Goal: Obtain resource: Obtain resource

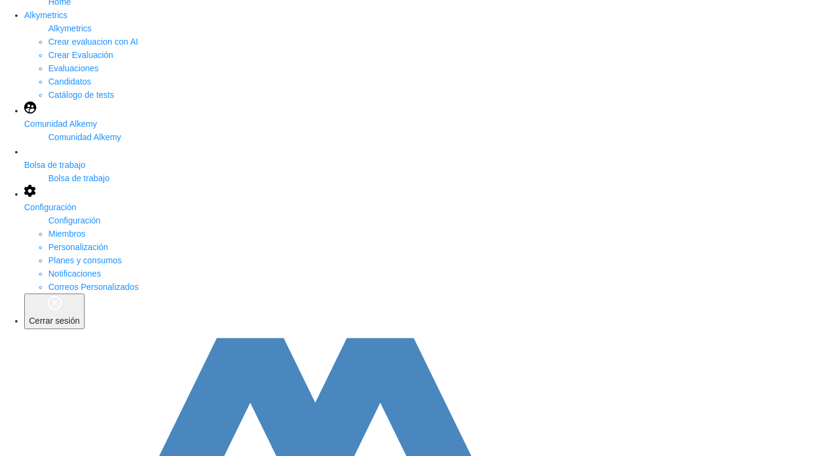
scroll to position [137, 0]
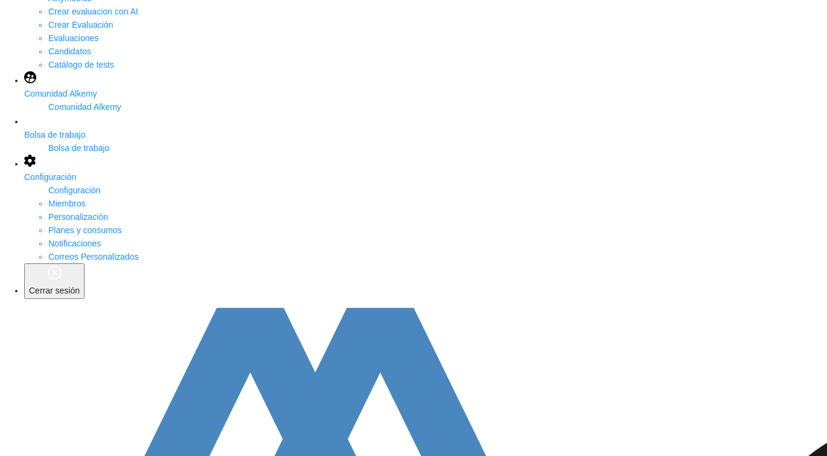
scroll to position [186, 0]
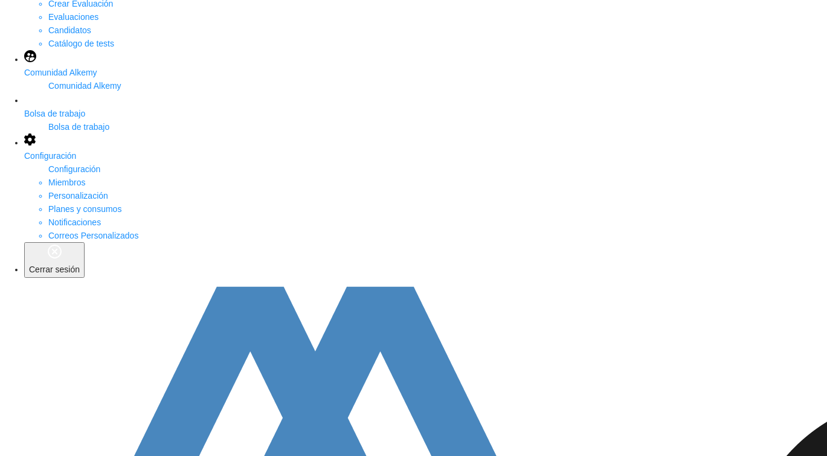
drag, startPoint x: 226, startPoint y: 390, endPoint x: 153, endPoint y: 390, distance: 72.5
copy span "[EMAIL_ADDRESS][DOMAIN_NAME]"
type input "*"
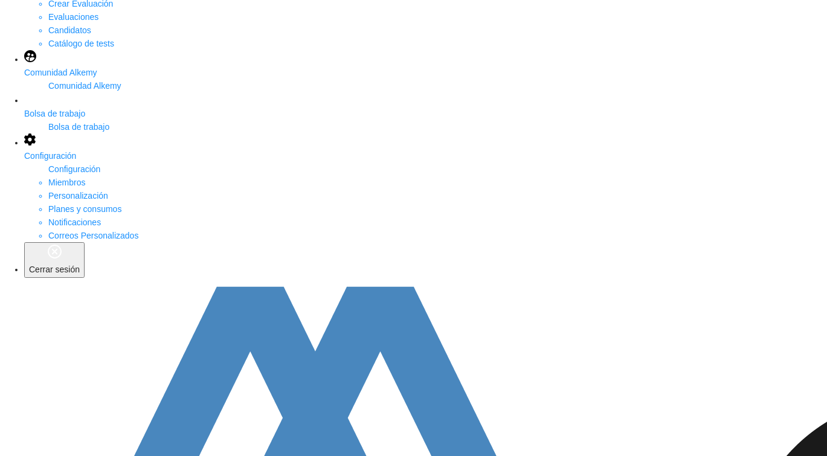
type input "****"
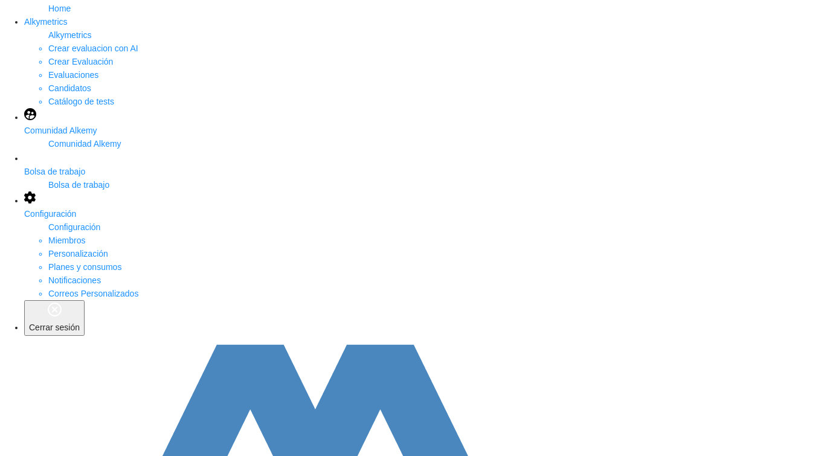
scroll to position [133, 0]
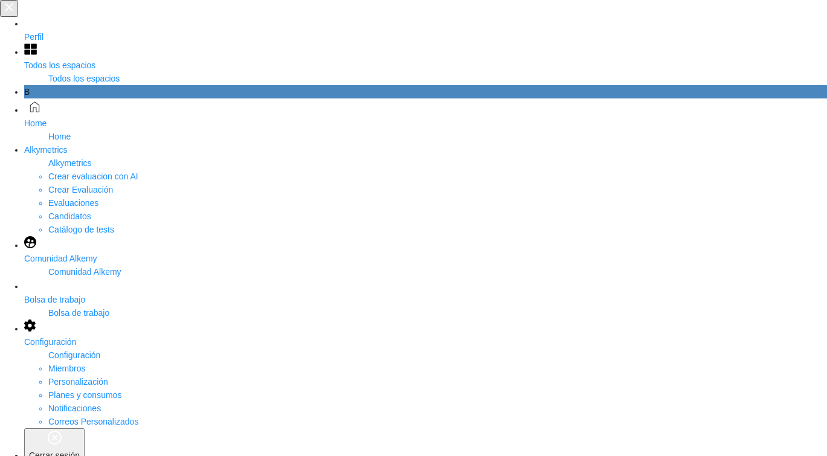
drag, startPoint x: 669, startPoint y: 14, endPoint x: 162, endPoint y: 152, distance: 525.1
copy span "[EMAIL_ADDRESS][DOMAIN_NAME]"
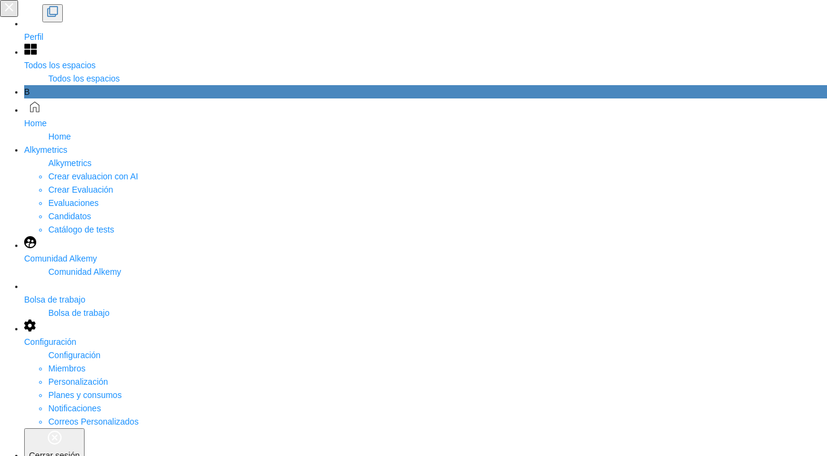
type input "*****"
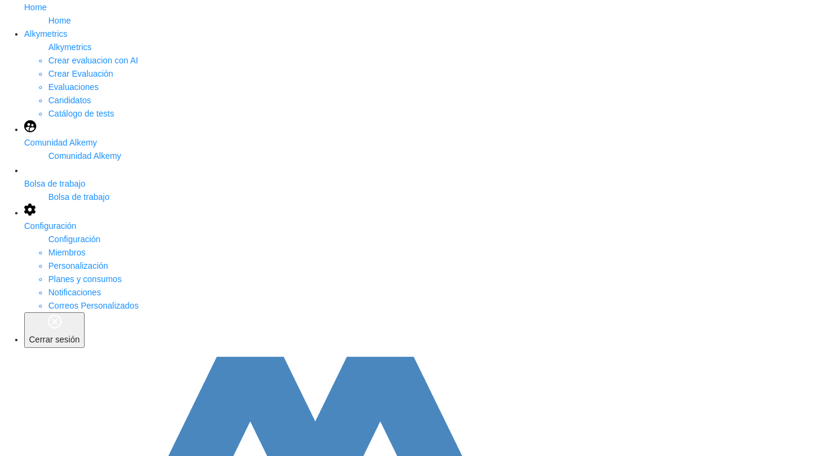
scroll to position [117, 0]
drag, startPoint x: 225, startPoint y: 366, endPoint x: 152, endPoint y: 369, distance: 73.1
copy span "[EMAIL_ADDRESS][DOMAIN_NAME]"
drag, startPoint x: 184, startPoint y: 234, endPoint x: 104, endPoint y: 233, distance: 80.3
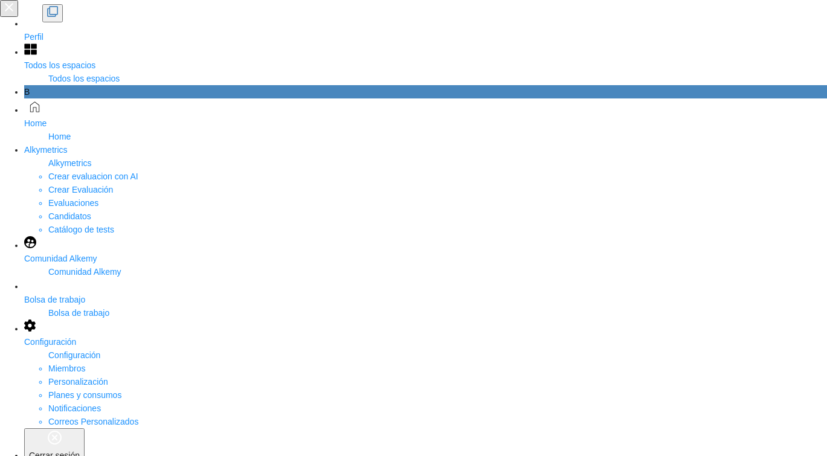
type input "****"
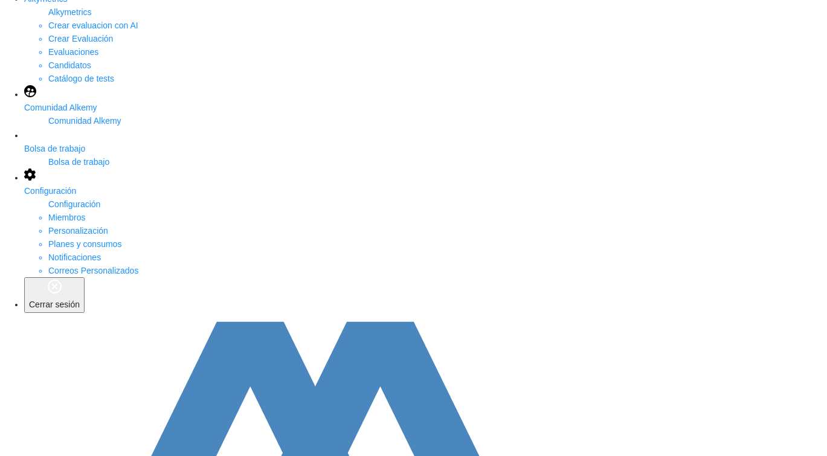
scroll to position [0, 146]
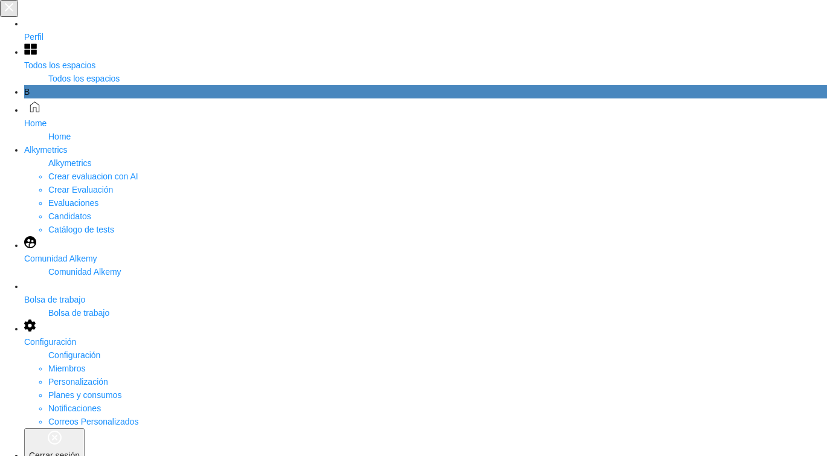
drag, startPoint x: 218, startPoint y: 149, endPoint x: 156, endPoint y: 151, distance: 62.3
copy span "[EMAIL_ADDRESS][DOMAIN_NAME]"
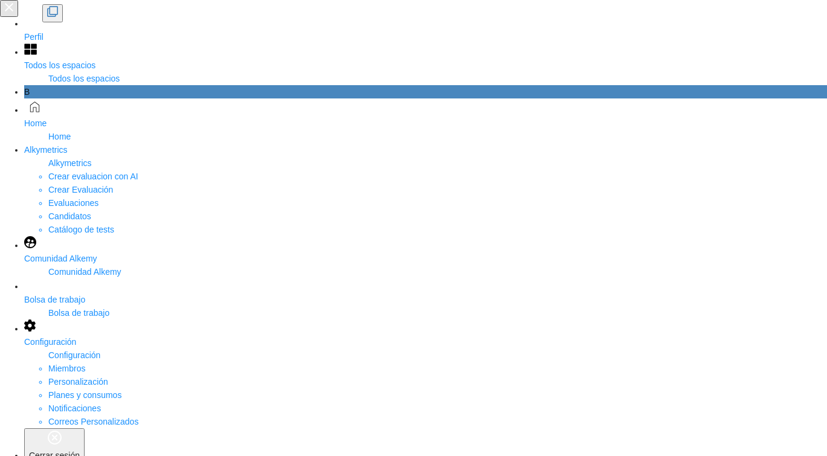
type input "**********"
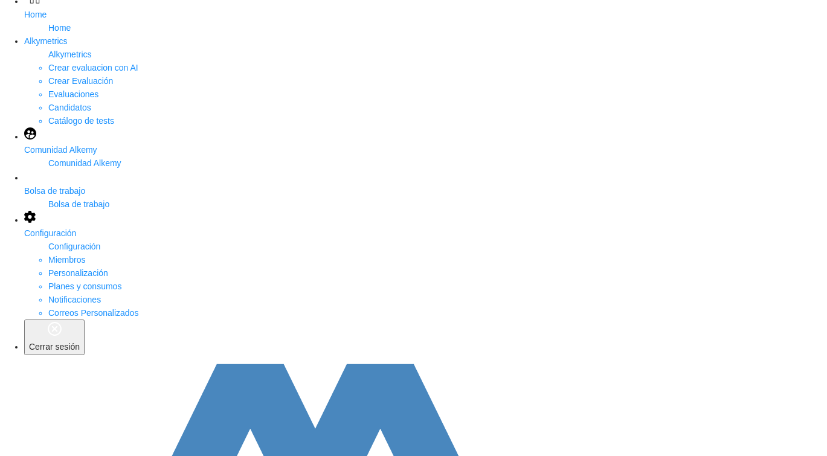
scroll to position [113, 0]
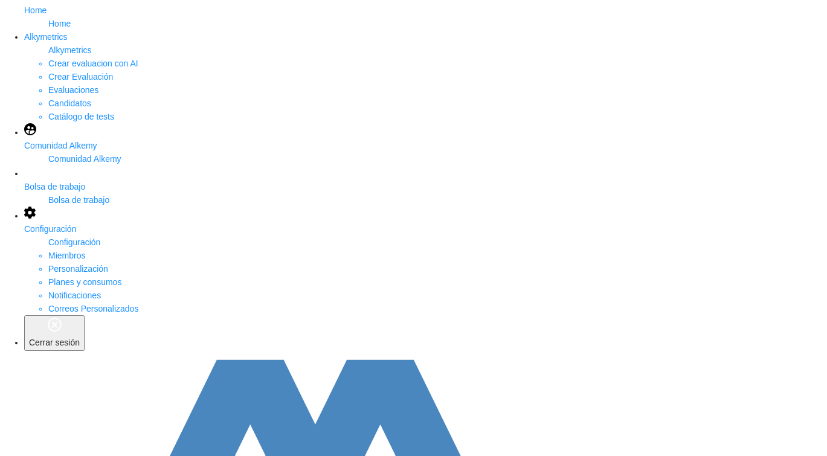
drag, startPoint x: 210, startPoint y: 373, endPoint x: 151, endPoint y: 374, distance: 59.2
copy span "[EMAIL_ADDRESS][DOMAIN_NAME]"
drag, startPoint x: 170, startPoint y: 239, endPoint x: 127, endPoint y: 239, distance: 43.5
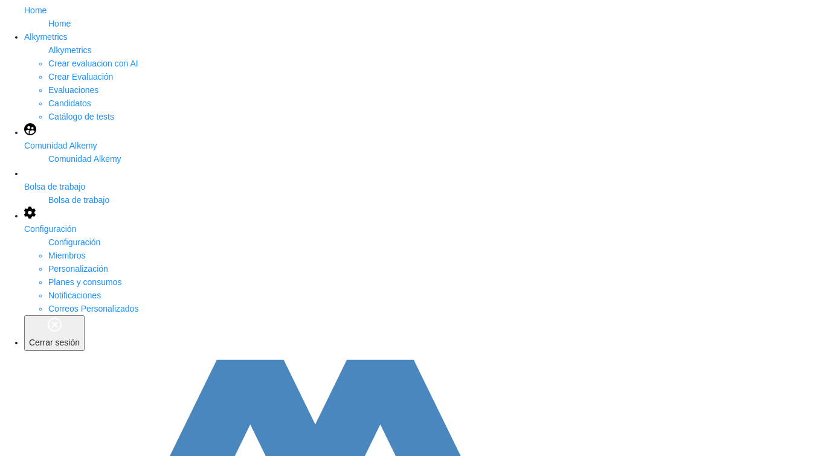
drag, startPoint x: 201, startPoint y: 242, endPoint x: 114, endPoint y: 241, distance: 87.0
type input "**********"
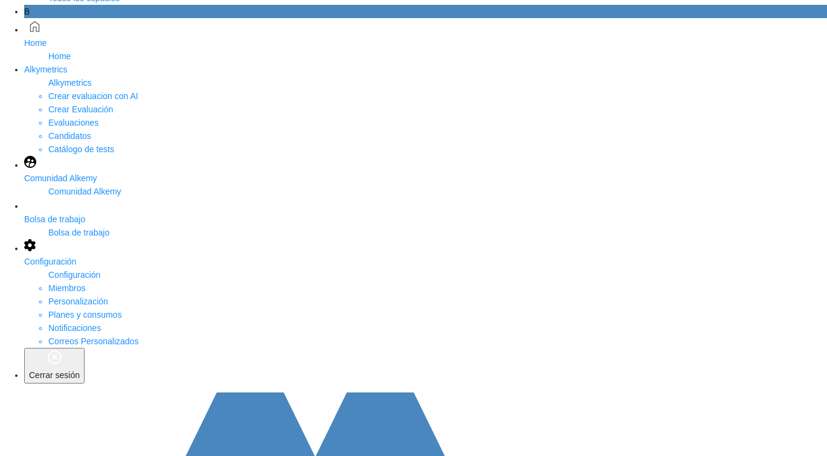
scroll to position [121, 0]
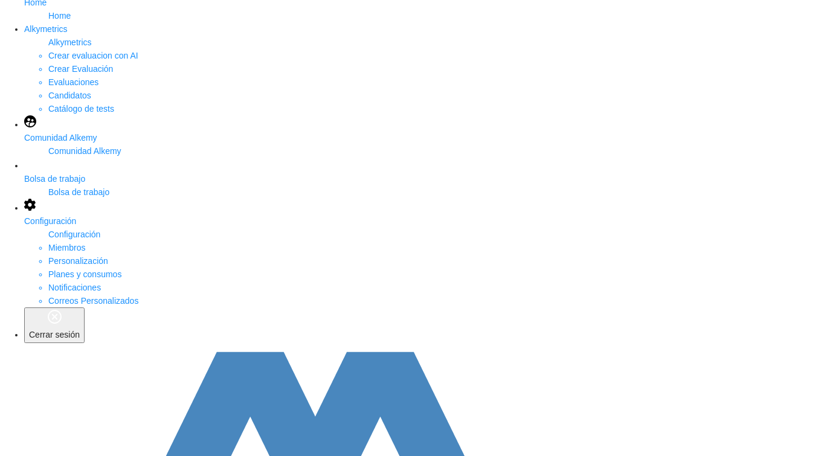
drag, startPoint x: 228, startPoint y: 364, endPoint x: 146, endPoint y: 366, distance: 82.8
copy span "[EMAIL_ADDRESS][DOMAIN_NAME]"
drag, startPoint x: 193, startPoint y: 232, endPoint x: 131, endPoint y: 229, distance: 61.6
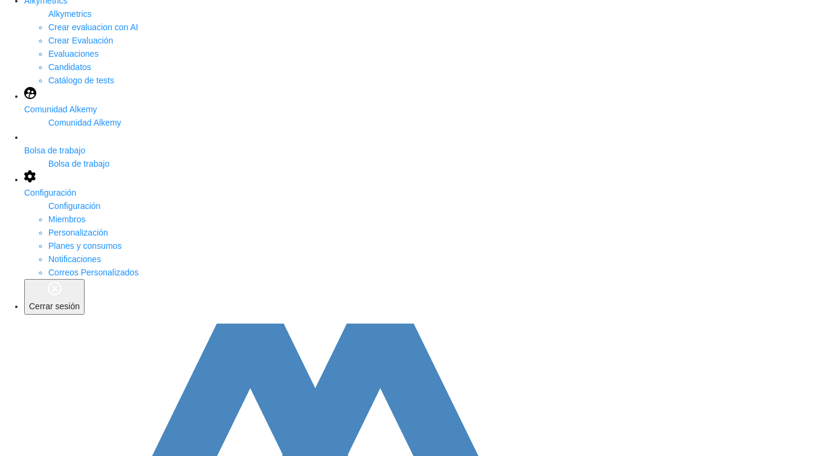
scroll to position [192, 0]
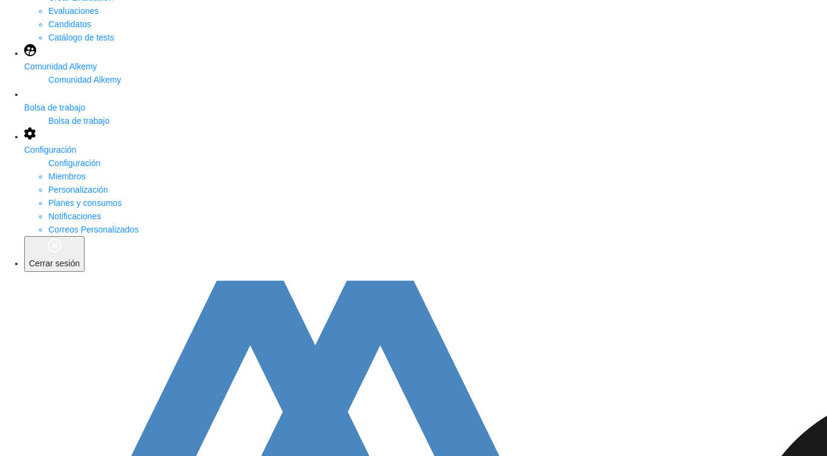
type input "*"
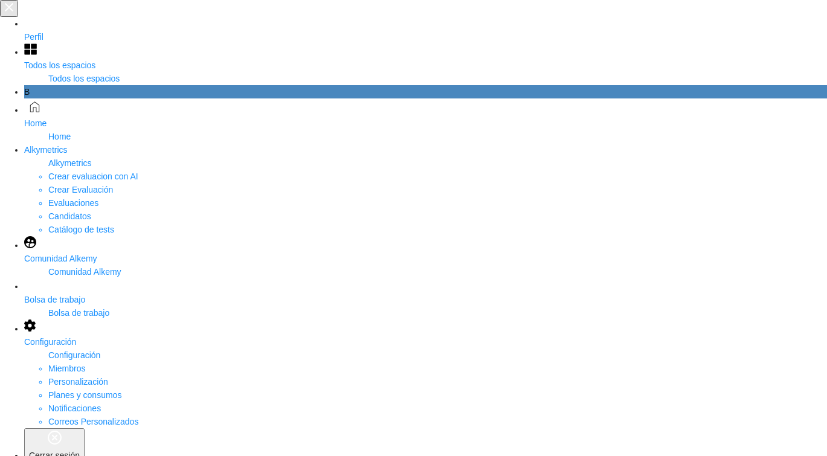
drag, startPoint x: 239, startPoint y: 149, endPoint x: 162, endPoint y: 149, distance: 76.7
copy span "[EMAIL_ADDRESS][DOMAIN_NAME]"
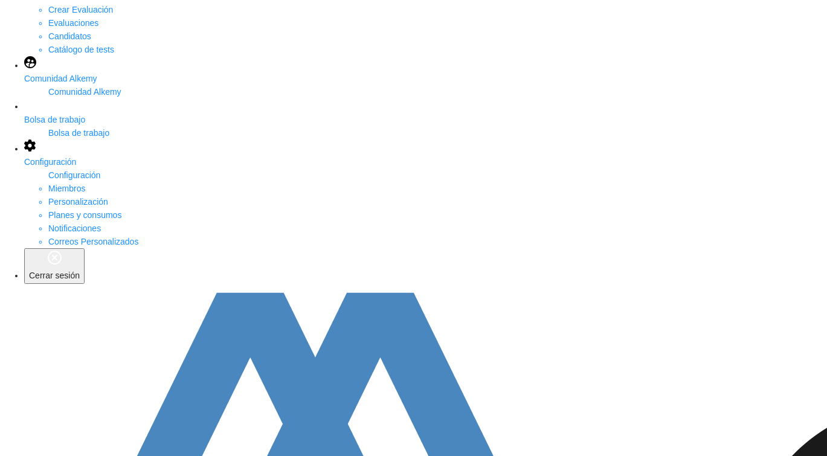
scroll to position [181, 0]
drag, startPoint x: 300, startPoint y: 278, endPoint x: 559, endPoint y: 276, distance: 258.5
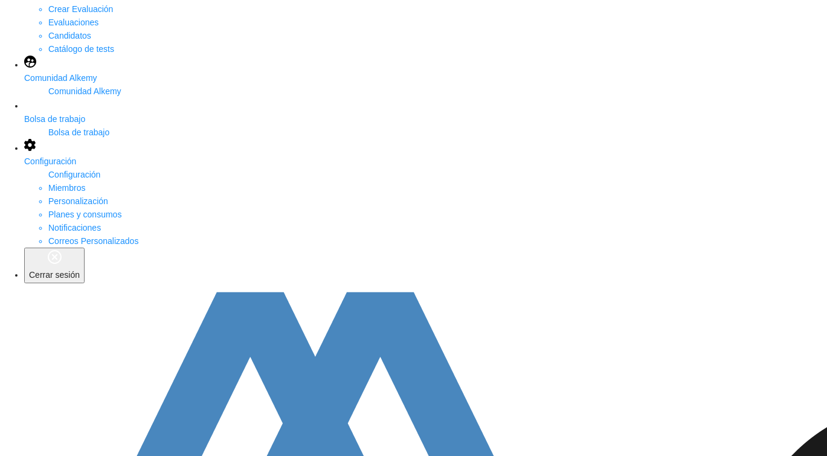
drag, startPoint x: 209, startPoint y: 176, endPoint x: 138, endPoint y: 176, distance: 71.3
type input "*"
type input "*****"
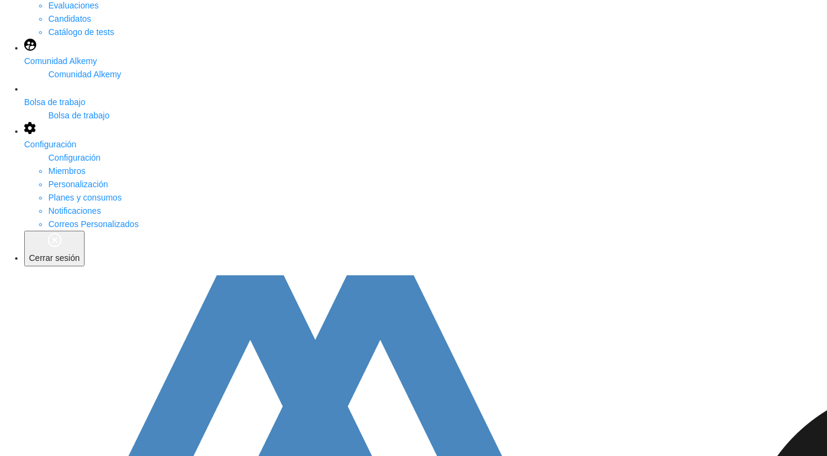
scroll to position [0, 0]
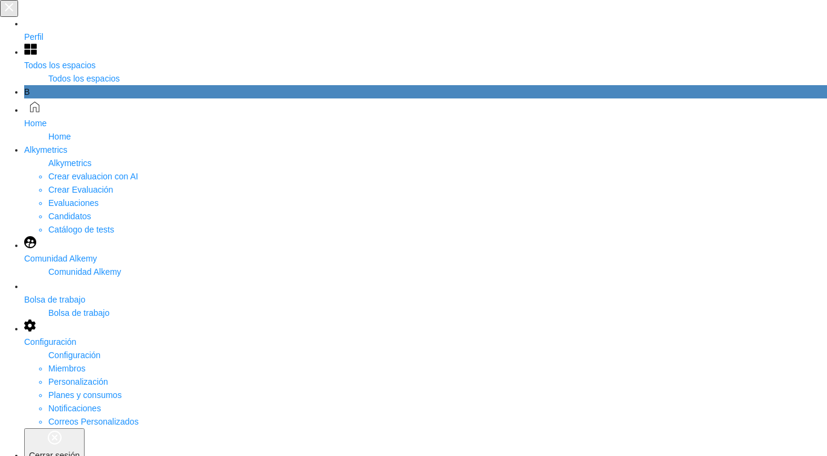
drag, startPoint x: 249, startPoint y: 143, endPoint x: 162, endPoint y: 144, distance: 87.0
drag, startPoint x: 162, startPoint y: 145, endPoint x: 234, endPoint y: 147, distance: 71.9
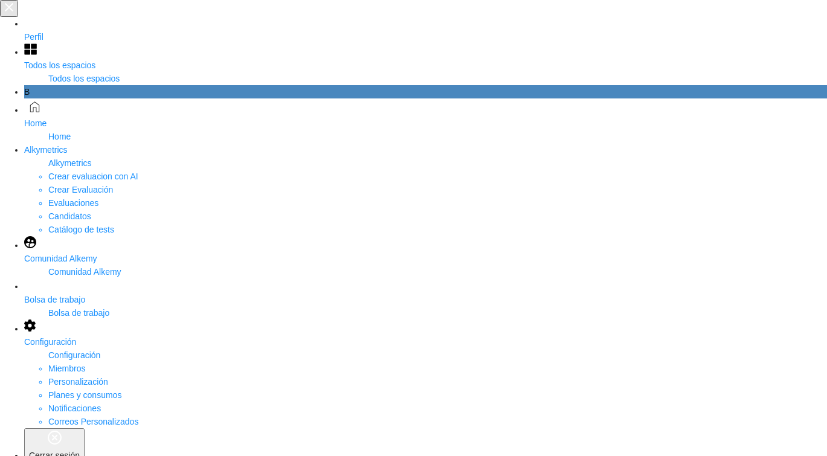
copy span "[EMAIL_ADDRESS][DOMAIN_NAME]"
drag, startPoint x: 683, startPoint y: 33, endPoint x: 305, endPoint y: 141, distance: 393.2
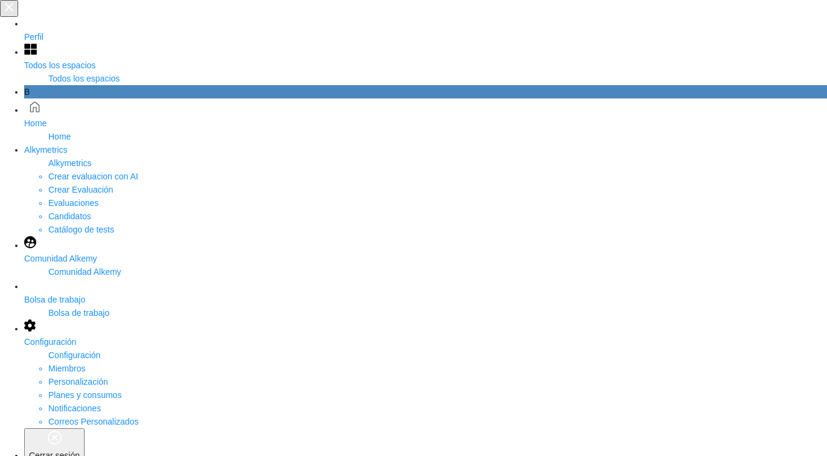
type input "********"
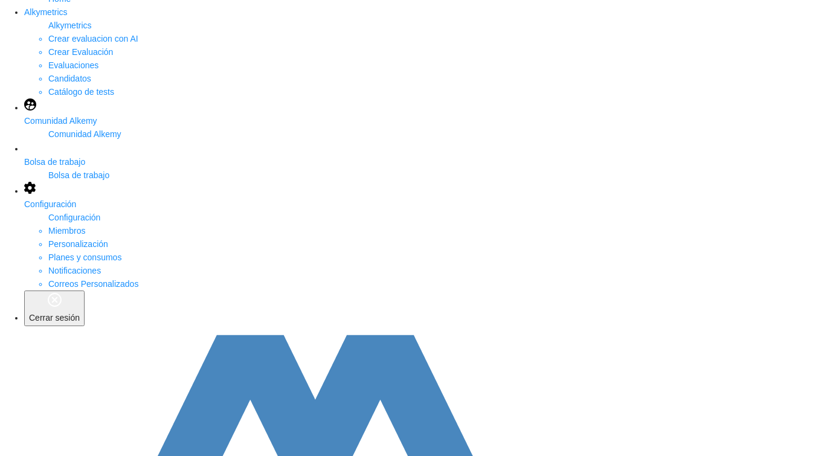
scroll to position [155, 0]
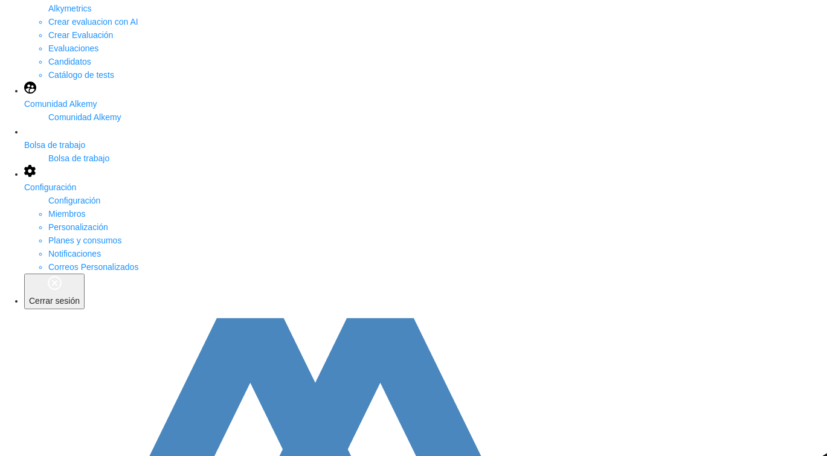
drag, startPoint x: 220, startPoint y: 332, endPoint x: 152, endPoint y: 332, distance: 68.2
copy span "[EMAIL_ADDRESS][DOMAIN_NAME]"
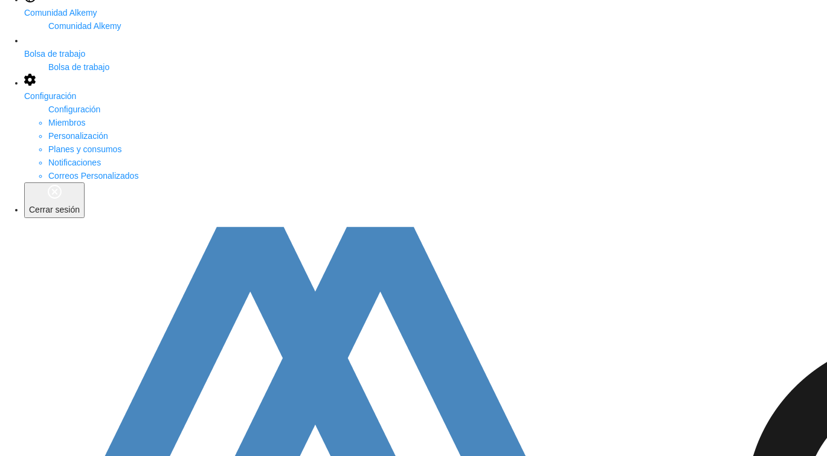
scroll to position [57, 0]
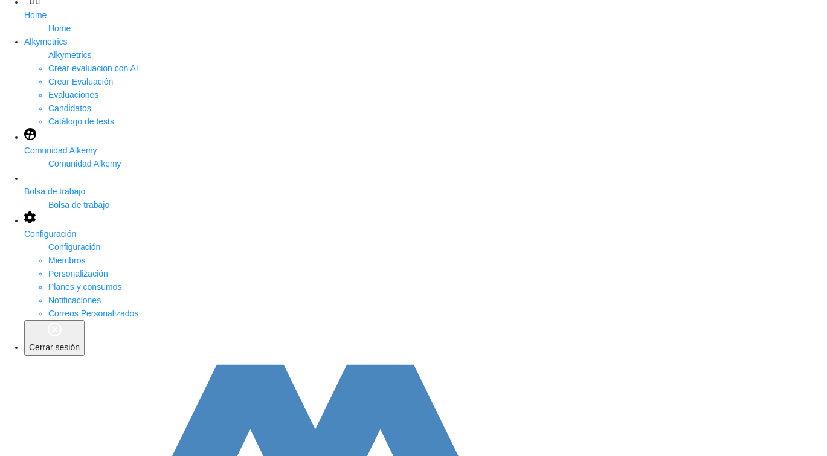
scroll to position [109, 0]
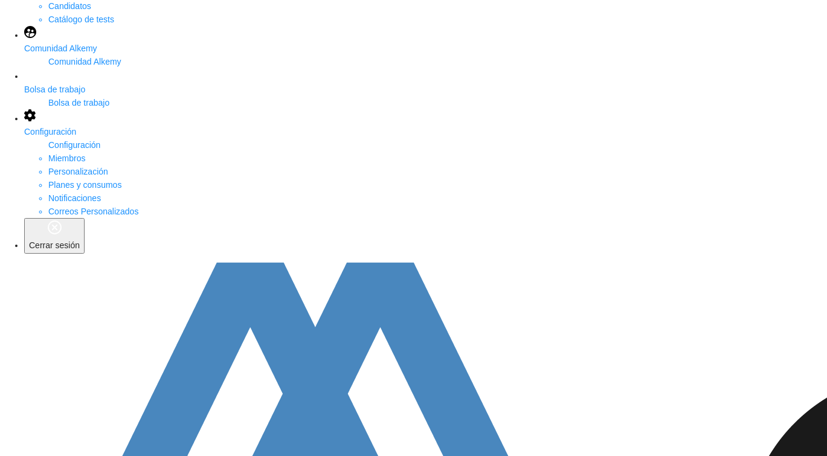
scroll to position [211, 0]
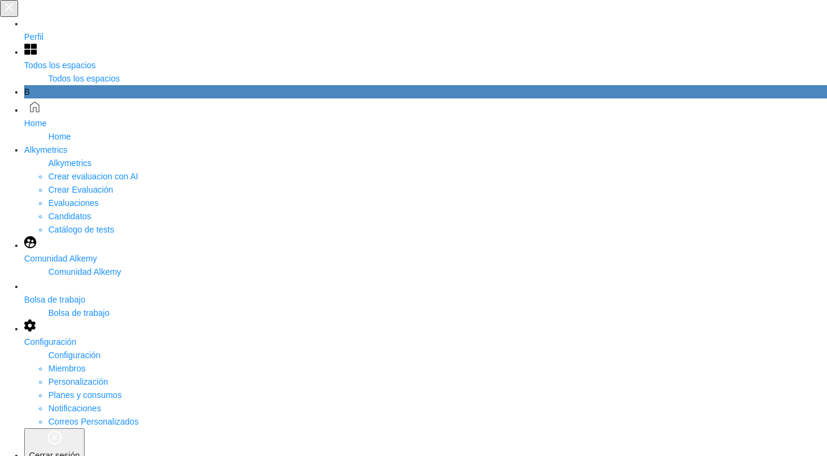
scroll to position [0, 0]
type input "*****"
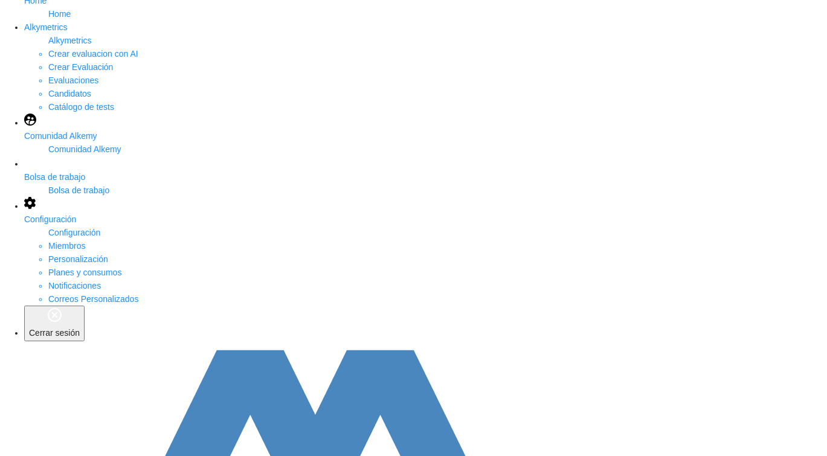
scroll to position [126, 0]
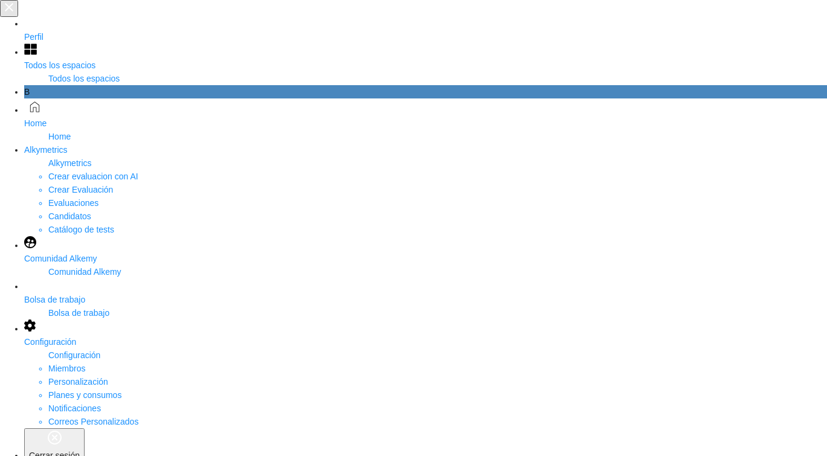
scroll to position [0, 0]
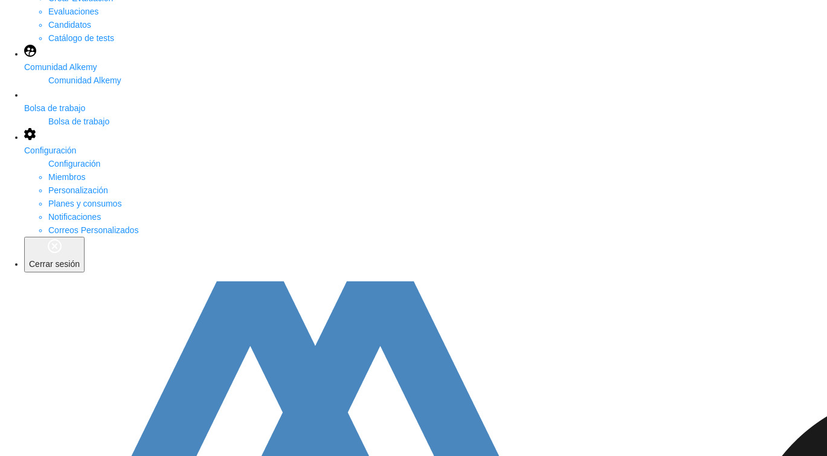
scroll to position [274, 0]
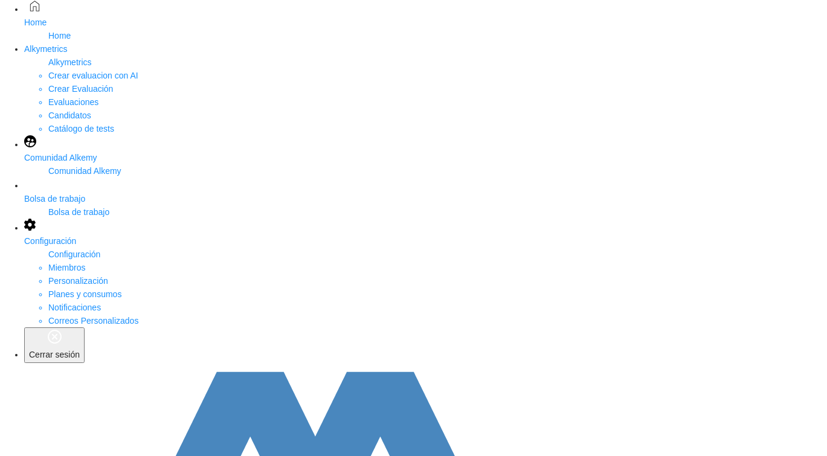
scroll to position [114, 0]
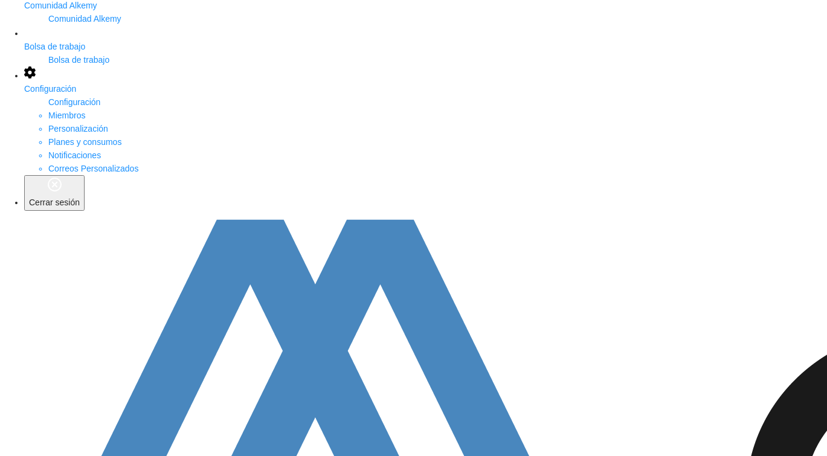
scroll to position [267, 0]
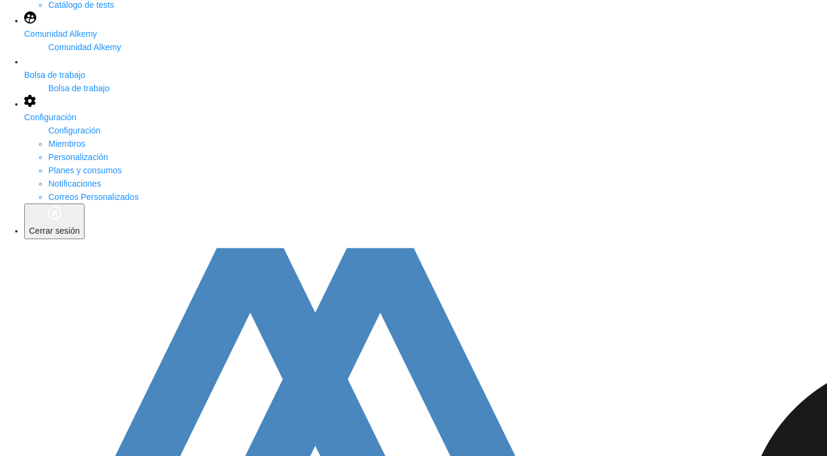
scroll to position [223, 0]
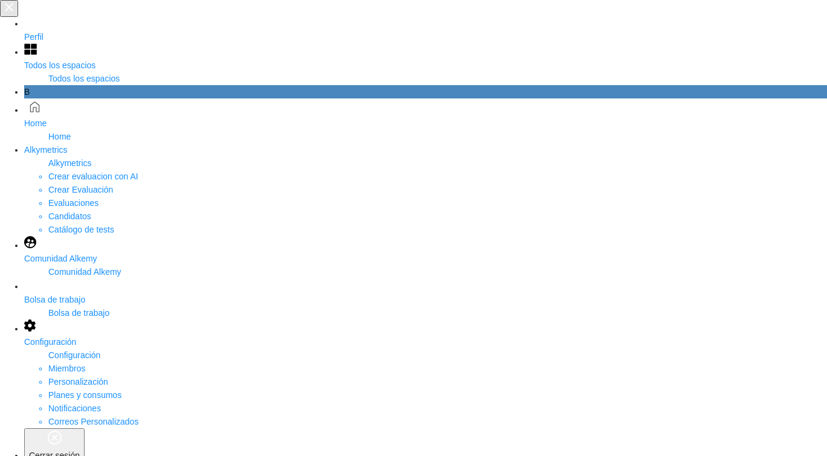
scroll to position [0, 0]
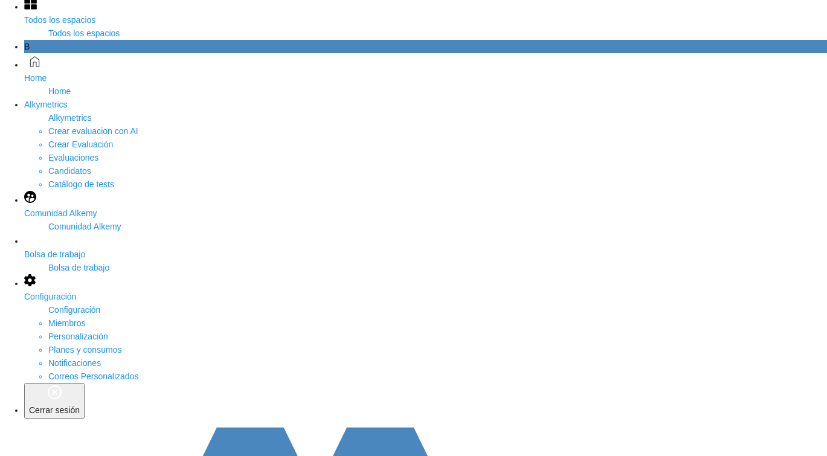
scroll to position [45, 0]
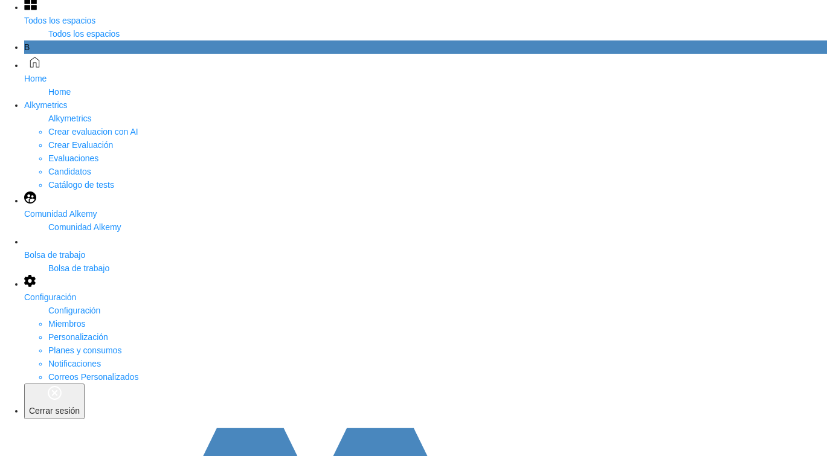
type input "*"
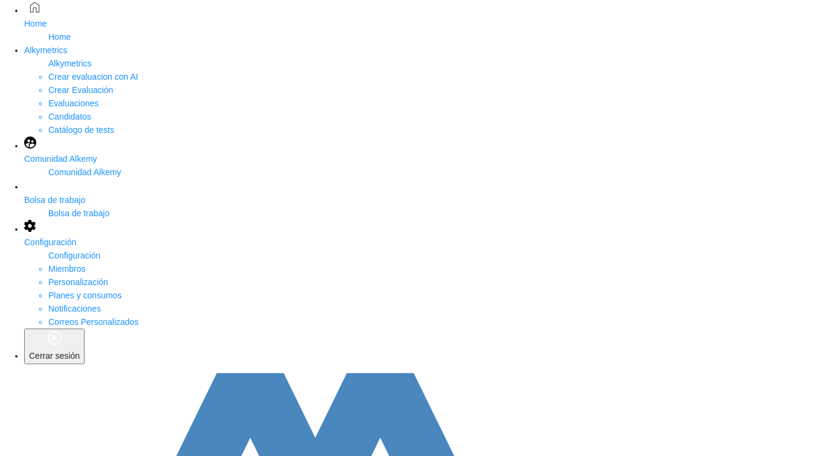
scroll to position [126, 0]
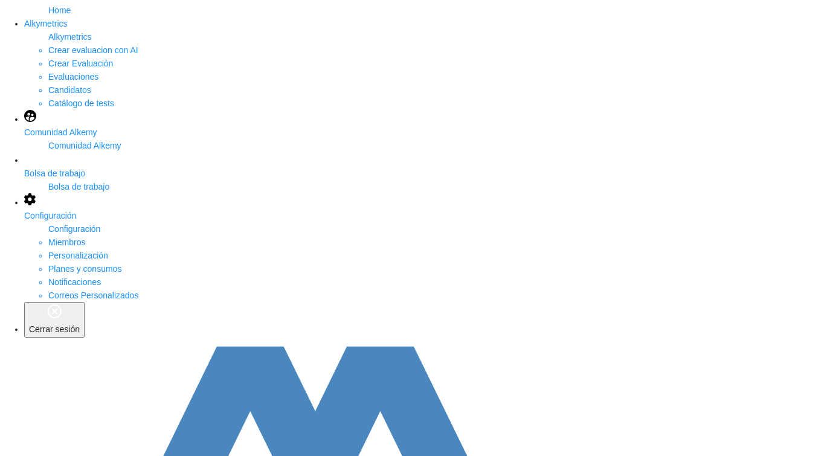
type input "*****"
drag, startPoint x: 394, startPoint y: 326, endPoint x: 624, endPoint y: 329, distance: 230.7
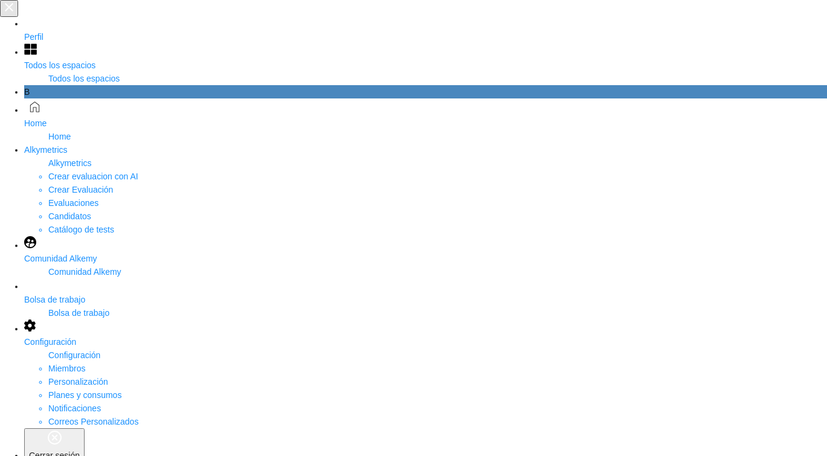
type input "**********"
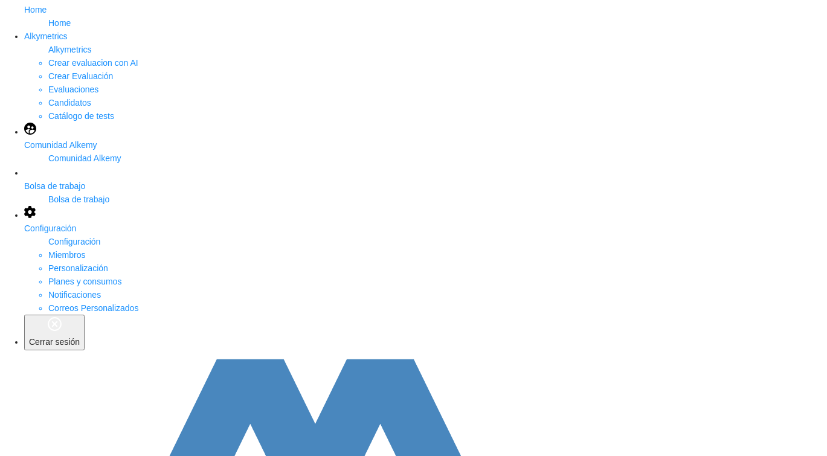
scroll to position [127, 0]
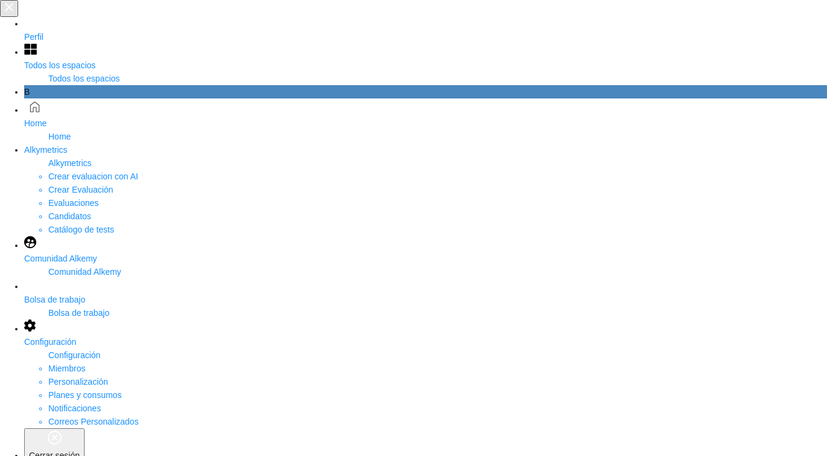
drag, startPoint x: 349, startPoint y: 80, endPoint x: 167, endPoint y: 350, distance: 325.0
type input "****"
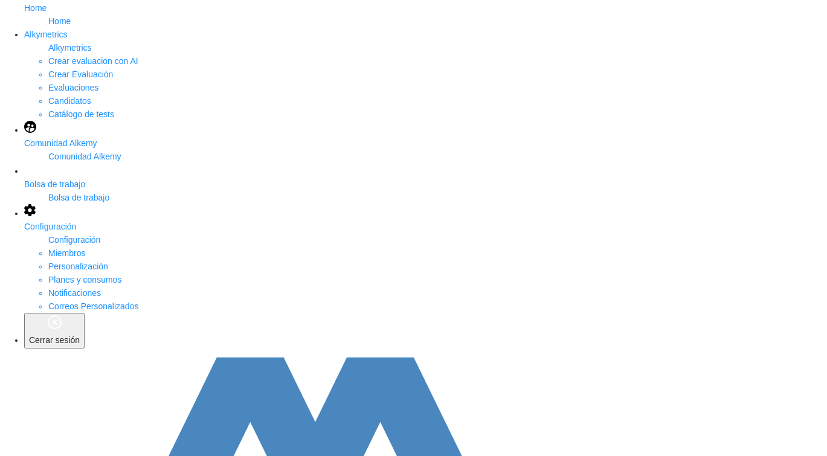
scroll to position [116, 0]
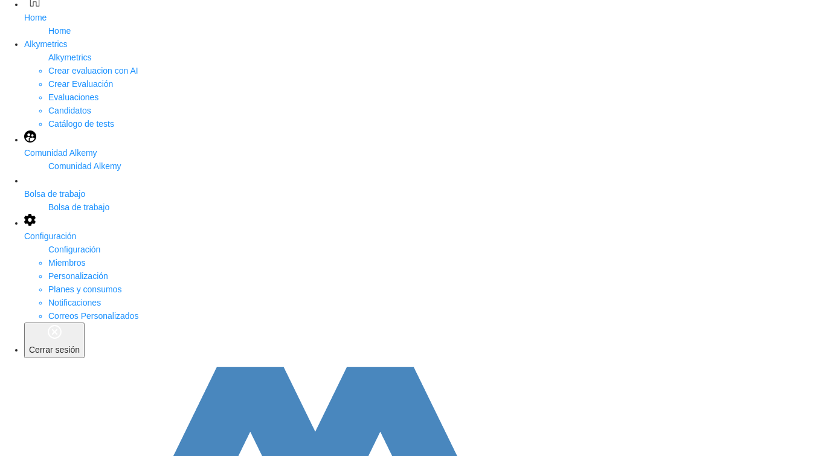
scroll to position [154, 0]
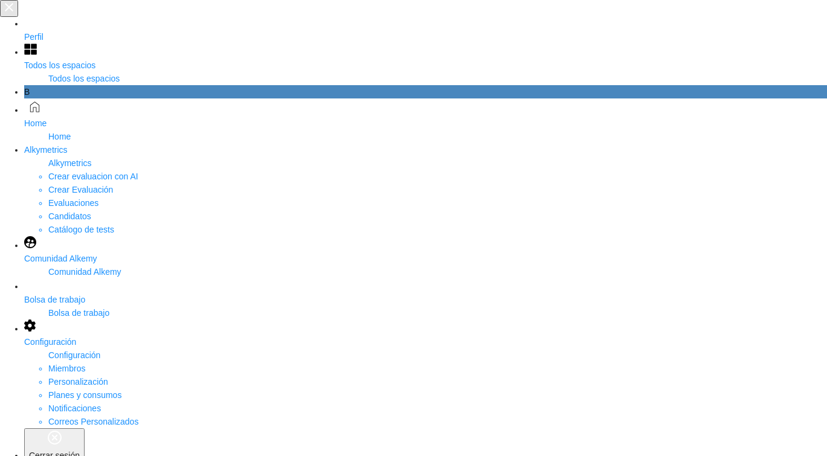
scroll to position [0, 0]
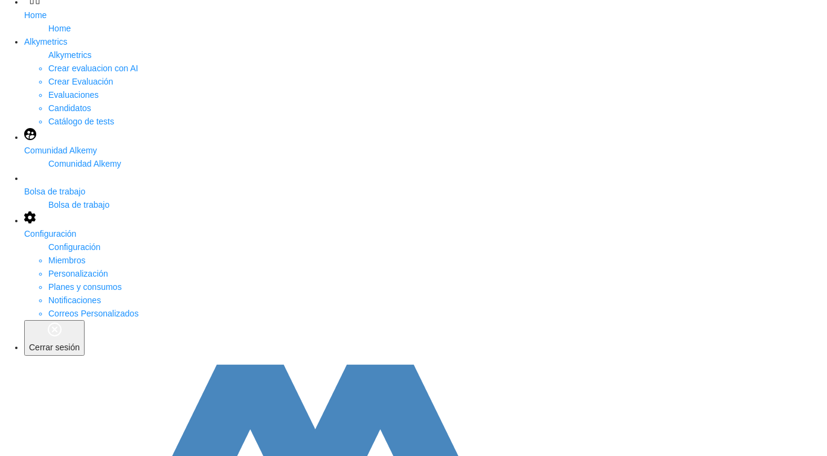
scroll to position [139, 0]
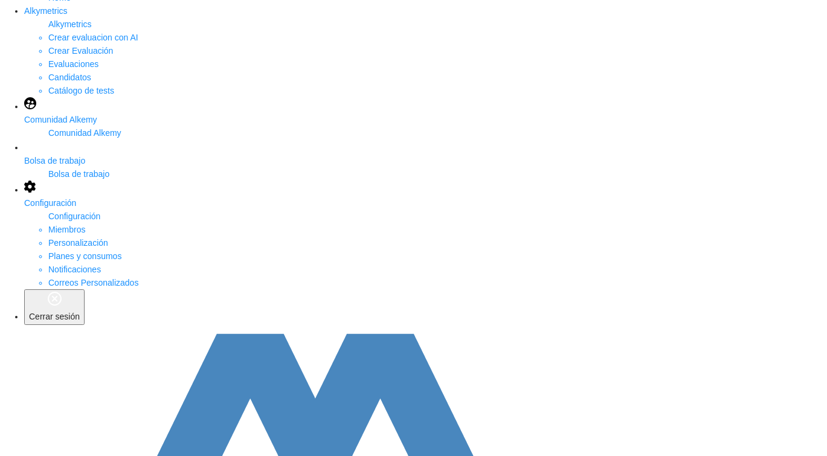
type input "********"
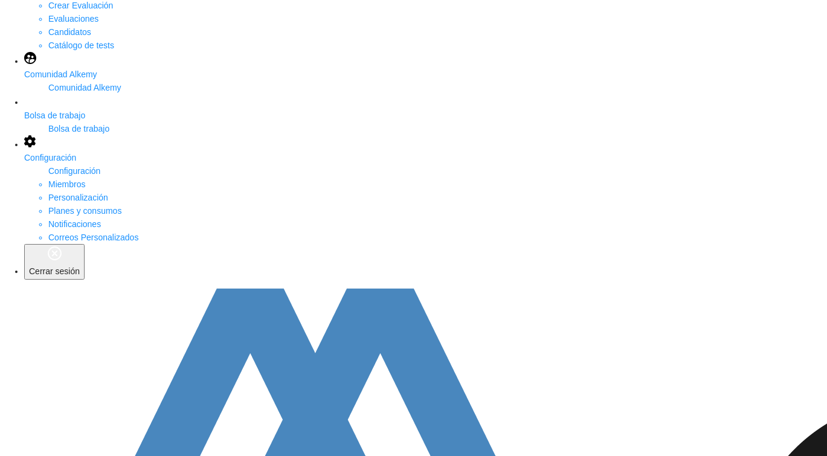
scroll to position [186, 0]
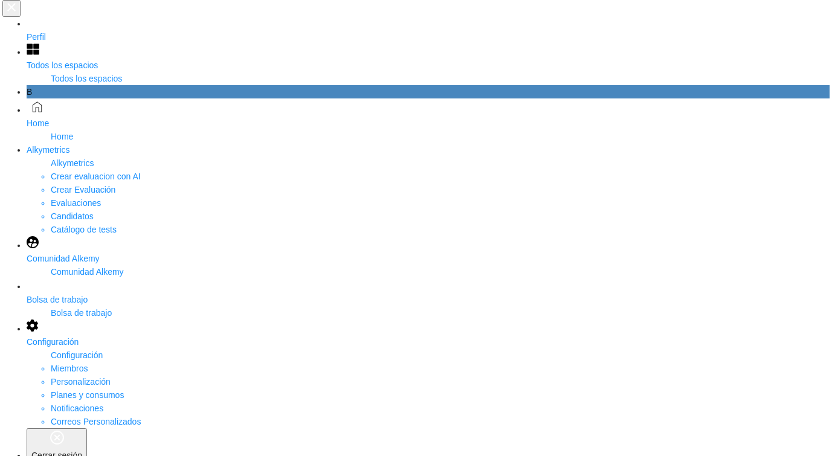
scroll to position [0, 0]
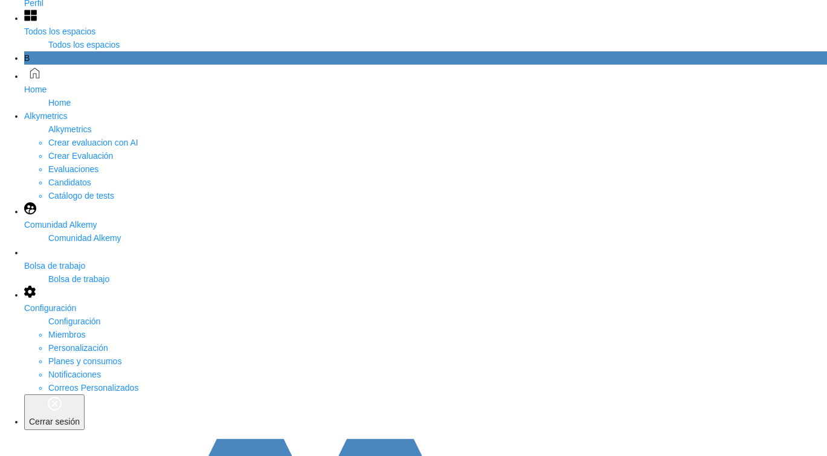
scroll to position [31, 0]
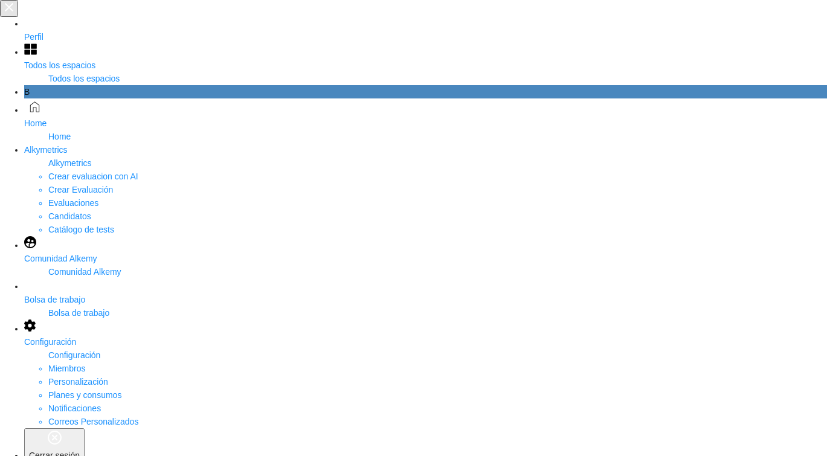
type input "*"
type input "***"
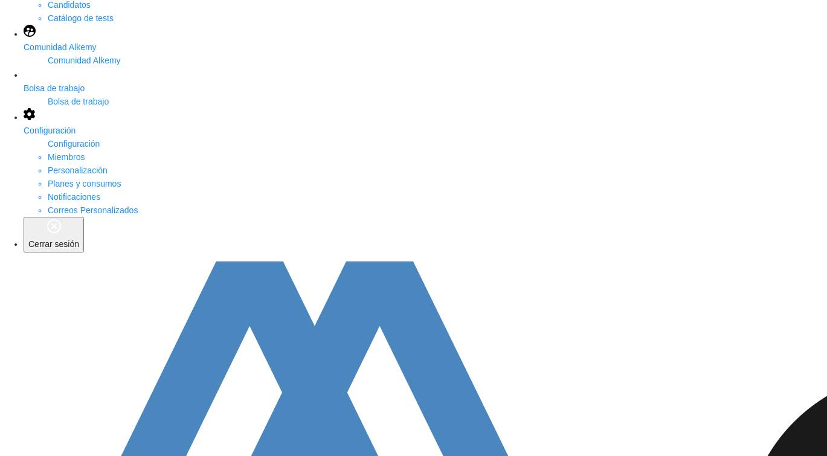
scroll to position [211, 0]
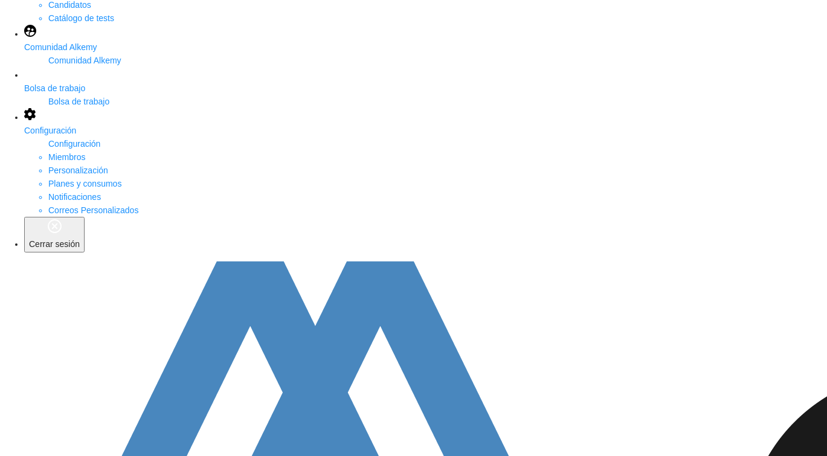
drag, startPoint x: 355, startPoint y: 240, endPoint x: 483, endPoint y: 245, distance: 128.8
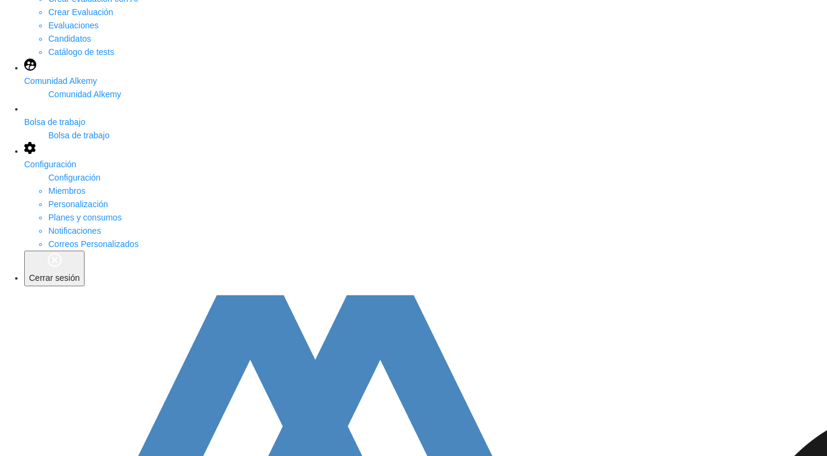
scroll to position [141, 0]
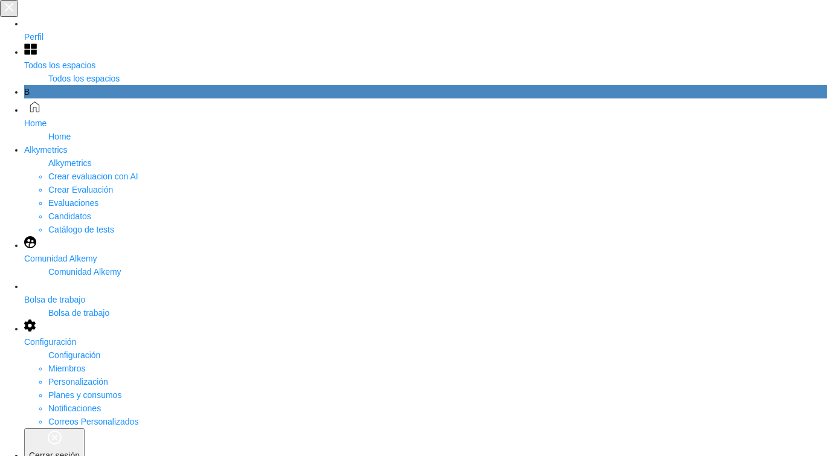
scroll to position [0, 0]
